Goal: Download file/media

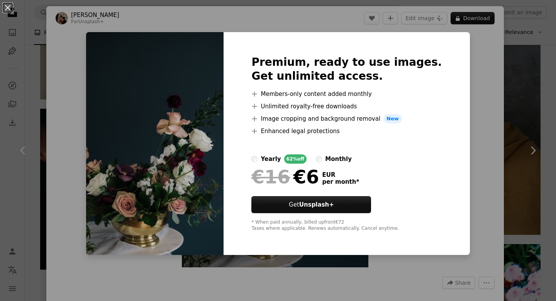
scroll to position [0, 431]
click at [469, 88] on div "An X shape Premium, ready to use images. Get unlimited access. A plus sign Memb…" at bounding box center [278, 150] width 556 height 301
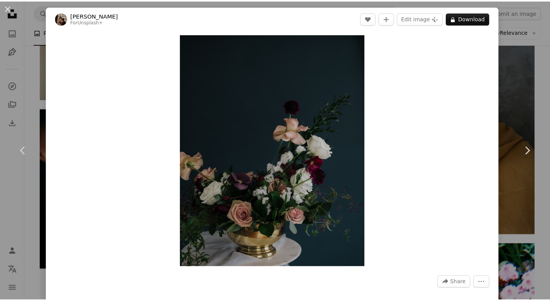
scroll to position [263, 0]
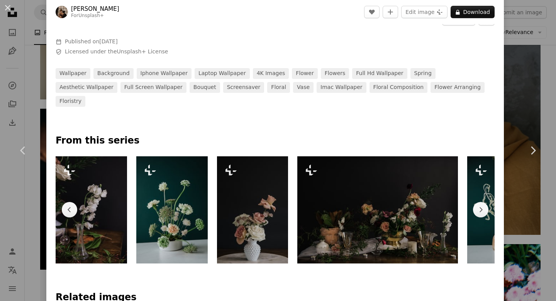
click at [530, 89] on div "An X shape Chevron left Chevron right [PERSON_NAME] For Unsplash+ A heart A plu…" at bounding box center [278, 150] width 556 height 301
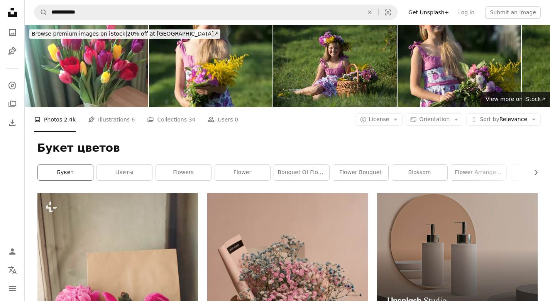
click at [67, 176] on link "букет" at bounding box center [65, 172] width 55 height 15
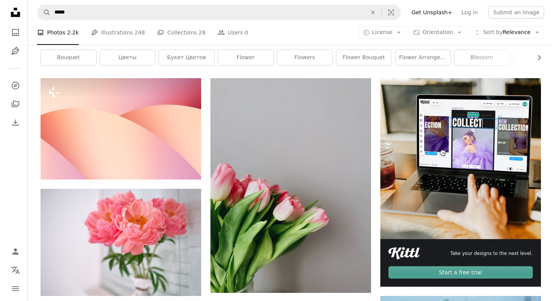
scroll to position [114, 0]
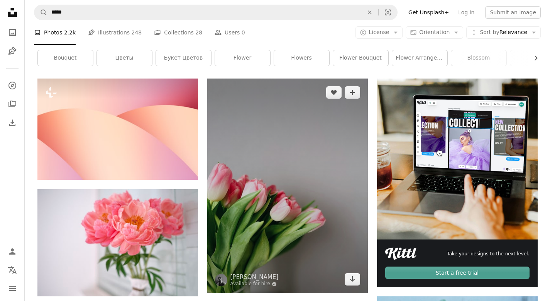
click at [289, 194] on img at bounding box center [287, 185] width 161 height 214
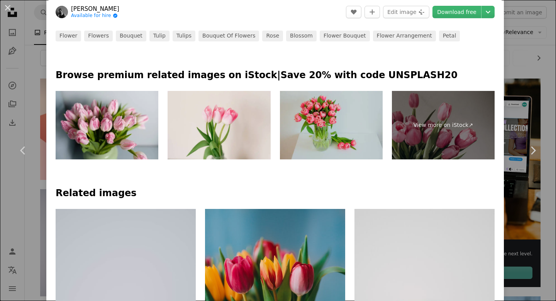
scroll to position [341, 0]
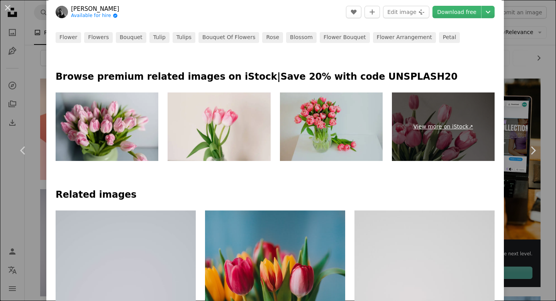
click at [457, 126] on link "View more on iStock ↗" at bounding box center [443, 126] width 103 height 69
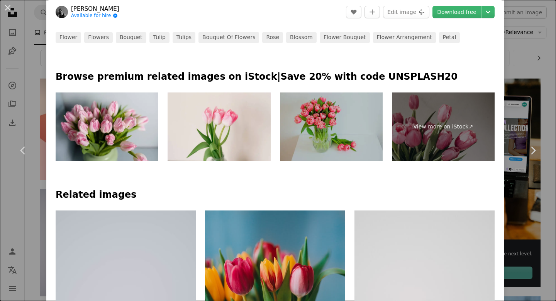
click at [319, 134] on img at bounding box center [331, 126] width 103 height 69
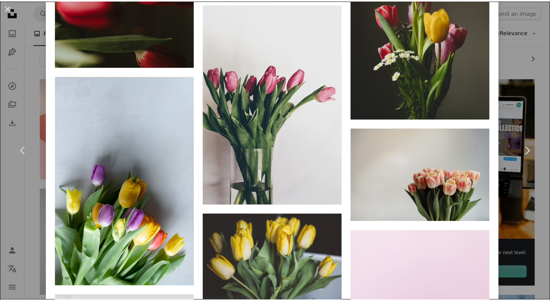
scroll to position [1709, 0]
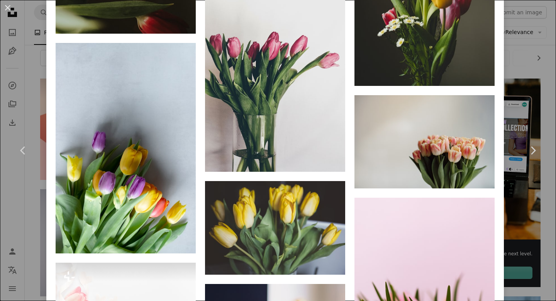
click at [537, 58] on div "An X shape Chevron left Chevron right [PERSON_NAME] Available for hire A checkm…" at bounding box center [278, 150] width 556 height 301
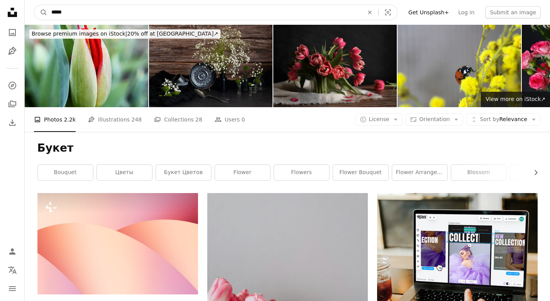
click at [139, 14] on input "*****" at bounding box center [205, 12] width 314 height 15
type input "**********"
click button "A magnifying glass" at bounding box center [40, 12] width 13 height 15
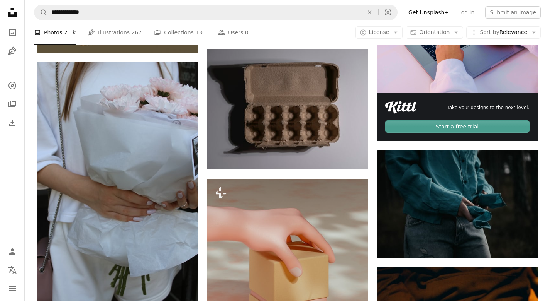
scroll to position [348, 0]
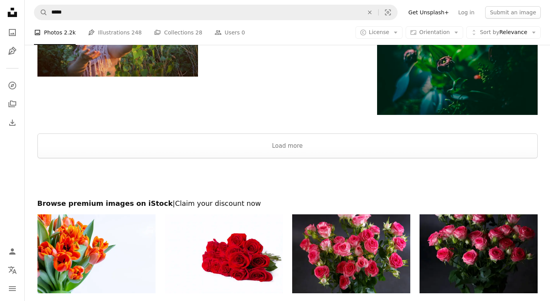
scroll to position [1265, 0]
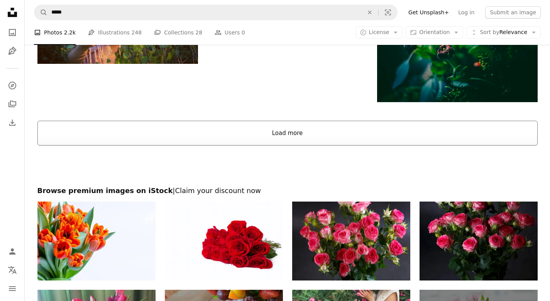
click at [278, 132] on button "Load more" at bounding box center [287, 133] width 501 height 25
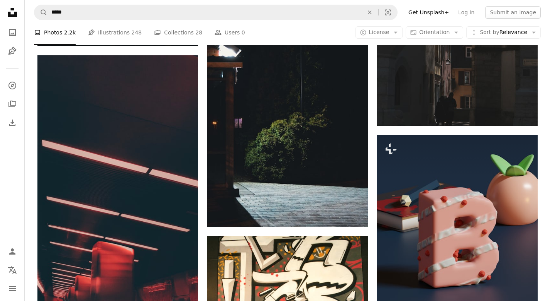
scroll to position [4759, 0]
